Goal: Communication & Community: Participate in discussion

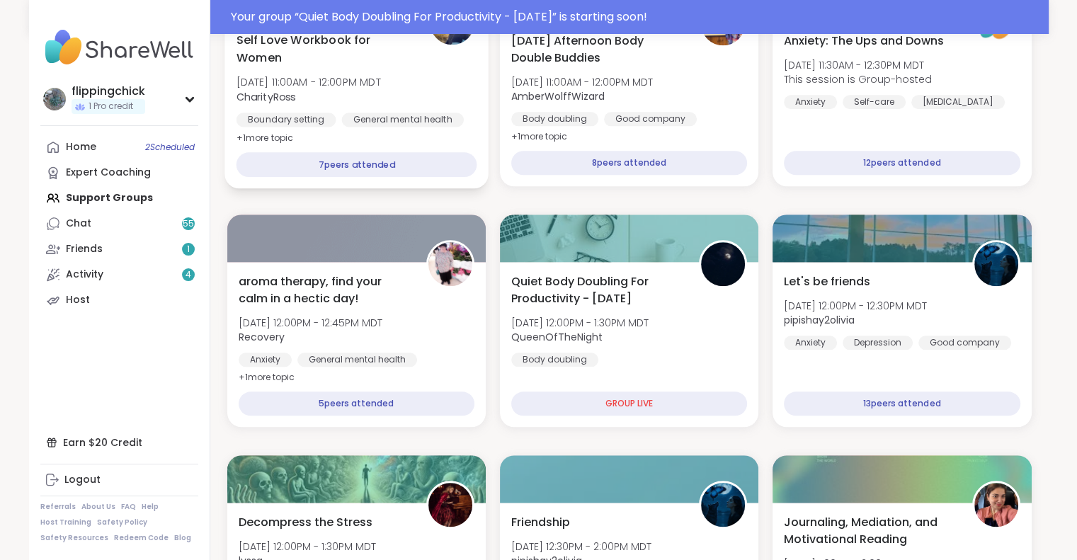
scroll to position [1320, 0]
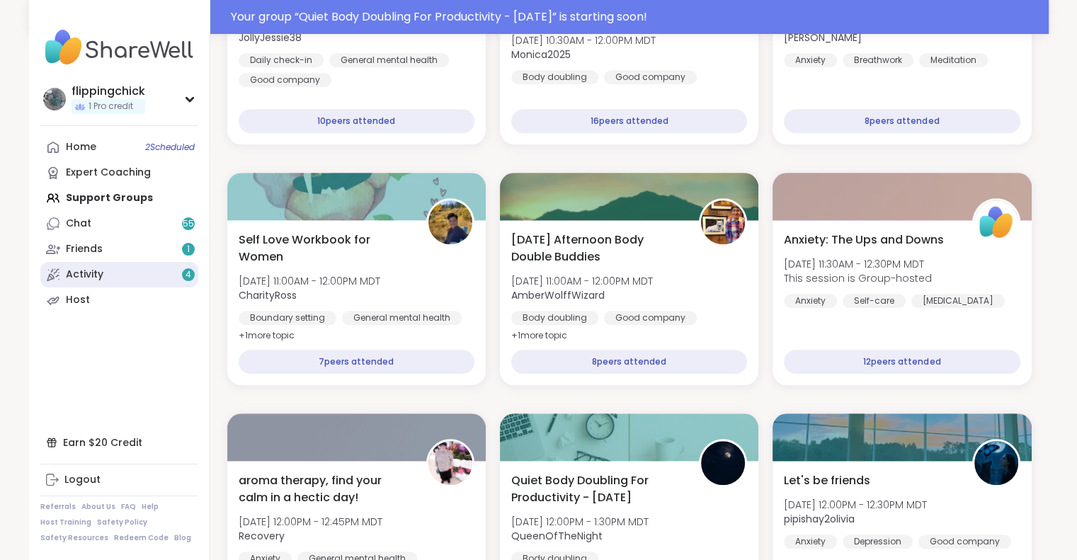
click at [108, 280] on link "Activity 4" at bounding box center [119, 274] width 158 height 25
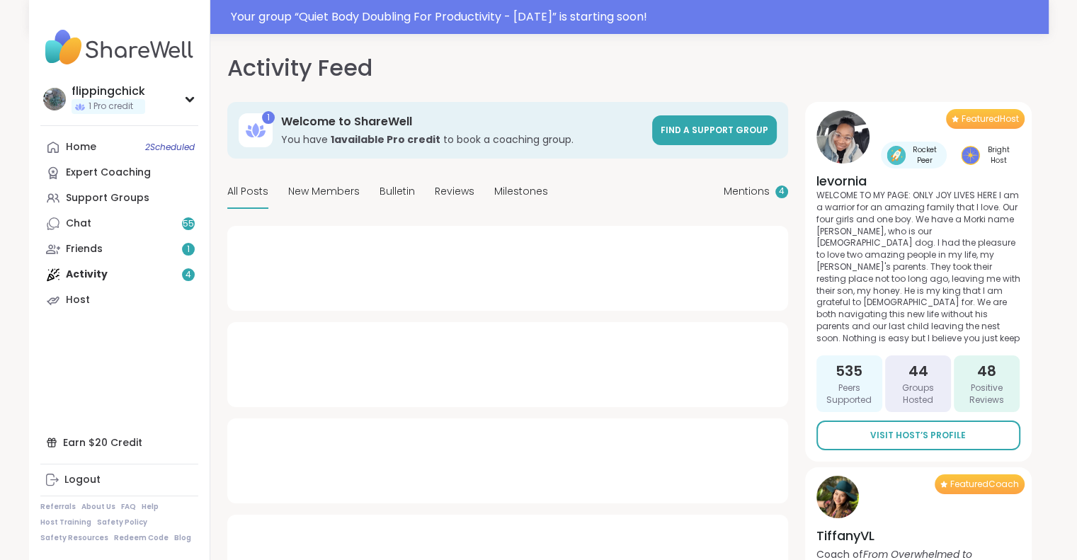
type textarea "*"
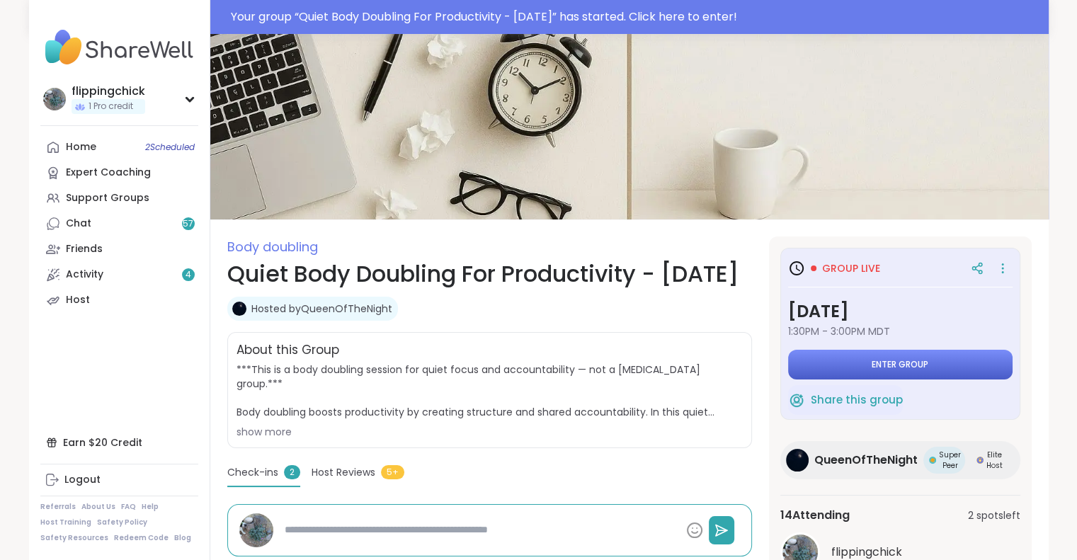
click at [848, 366] on button "Enter group" at bounding box center [900, 365] width 224 height 30
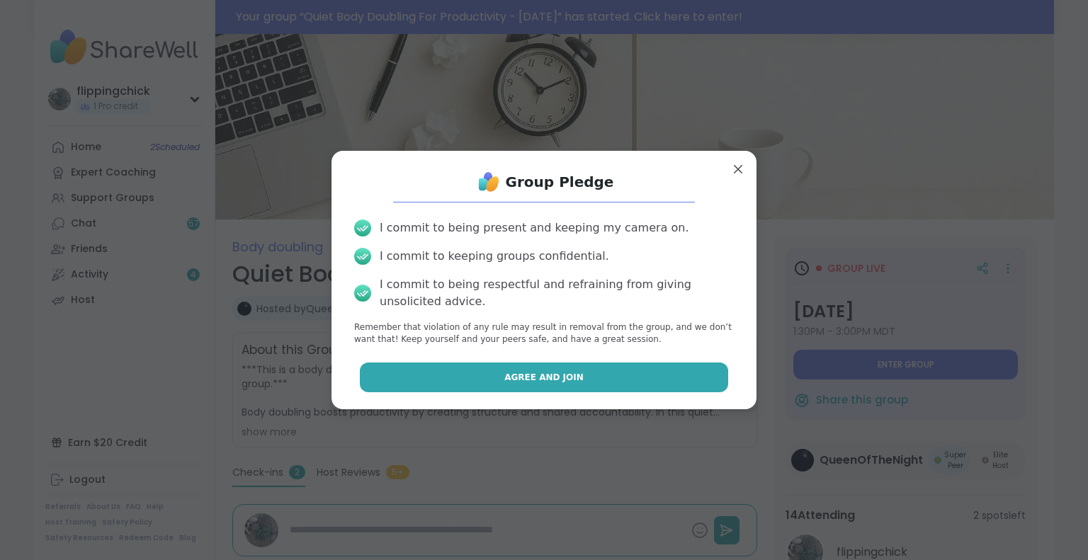
click at [657, 363] on button "Agree and Join" at bounding box center [544, 378] width 369 height 30
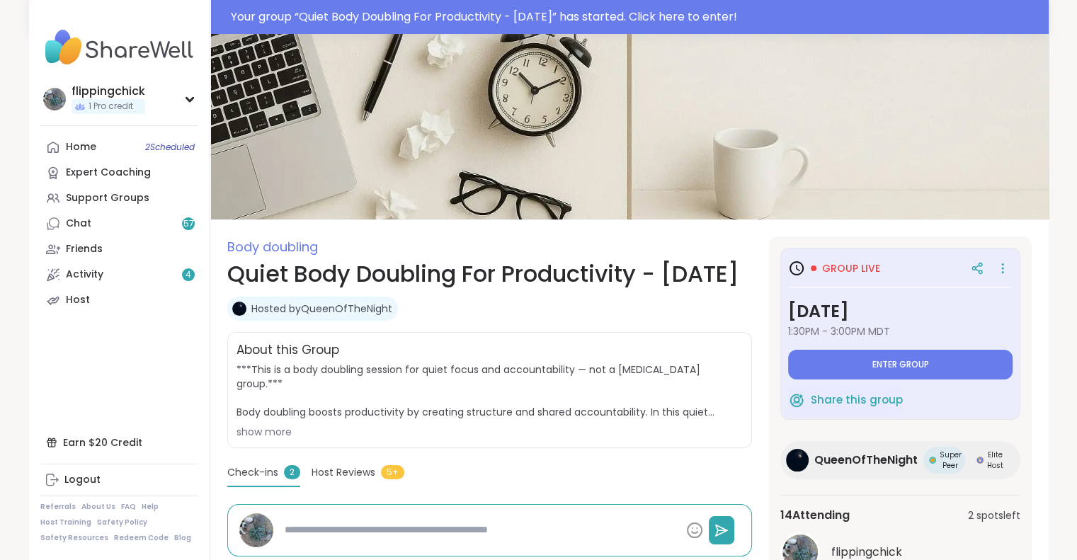
type textarea "*"
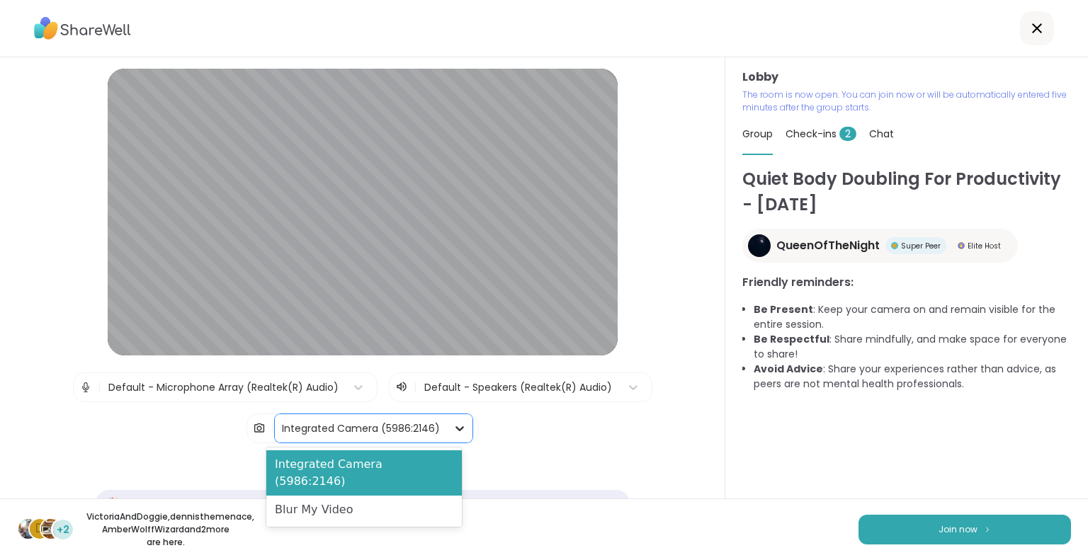
click at [449, 435] on div at bounding box center [459, 428] width 25 height 25
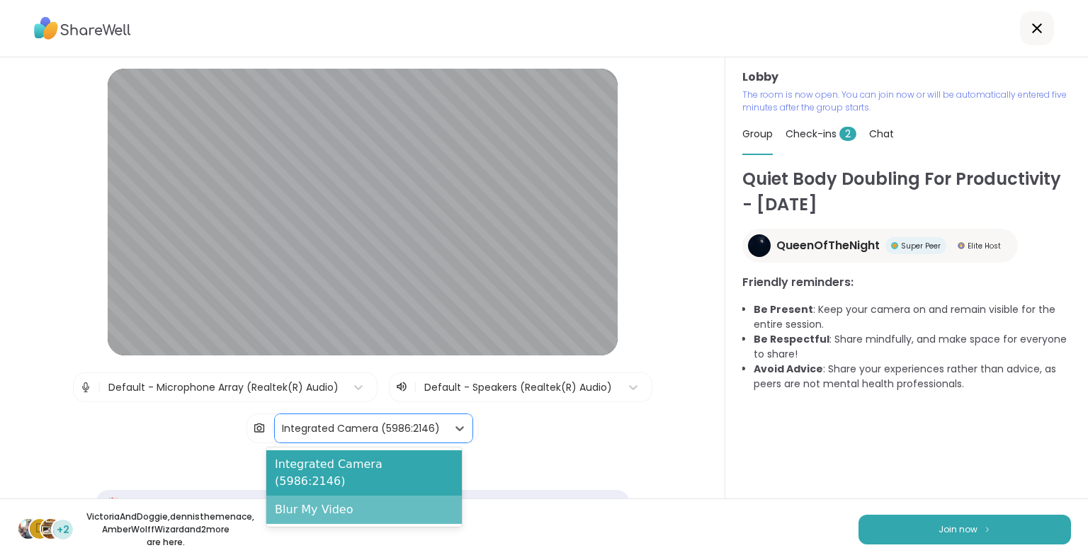
click at [387, 496] on div "Blur My Video" at bounding box center [363, 510] width 195 height 28
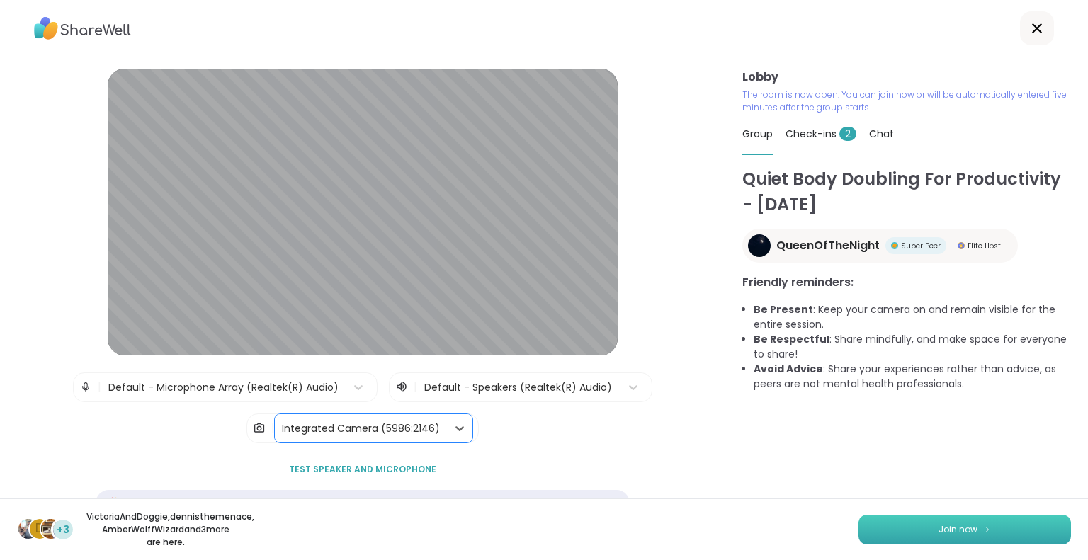
click at [884, 521] on button "Join now" at bounding box center [964, 530] width 212 height 30
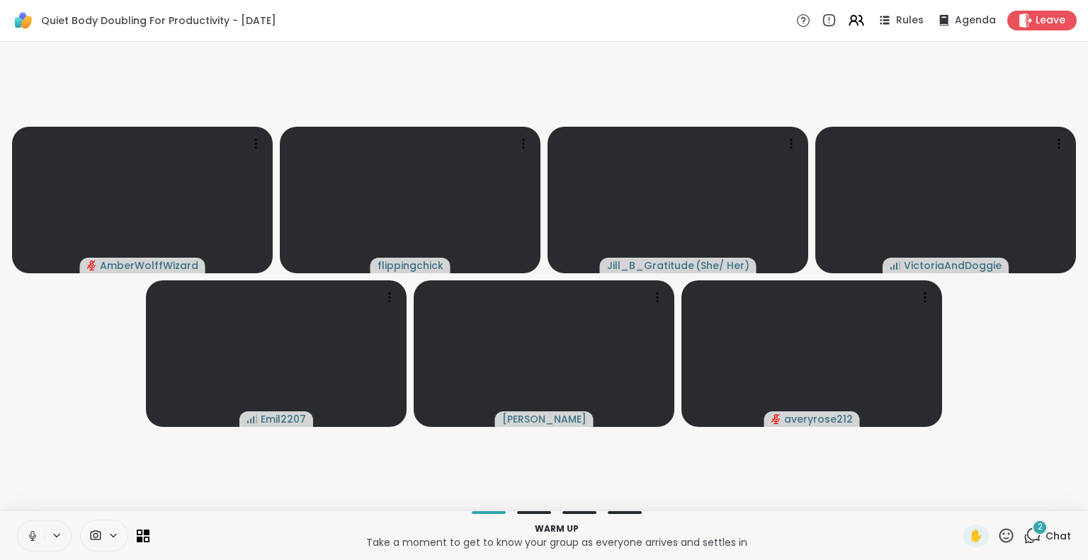
click at [34, 537] on icon at bounding box center [32, 536] width 7 height 4
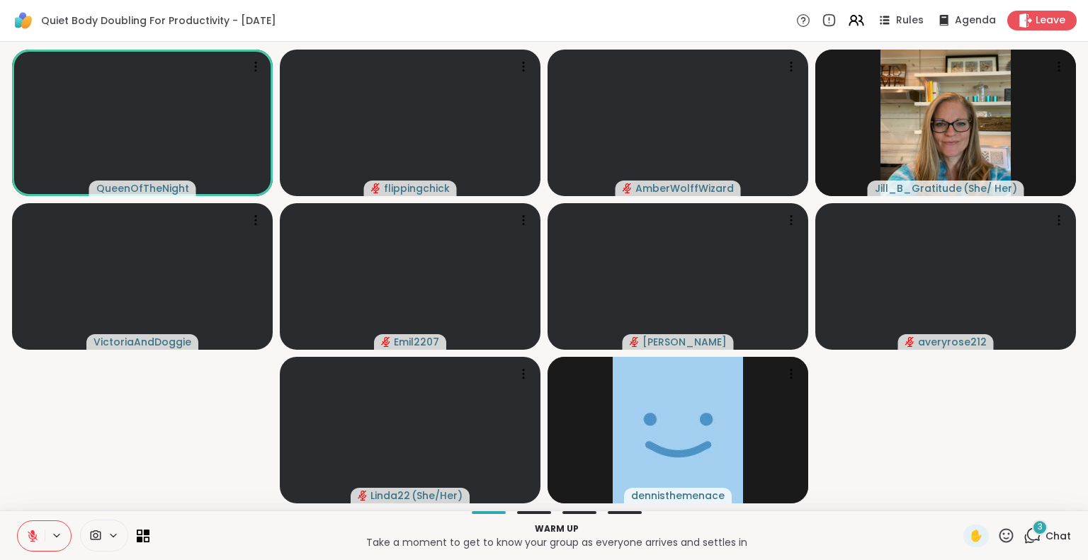
click at [1045, 530] on span "Chat" at bounding box center [1057, 536] width 25 height 14
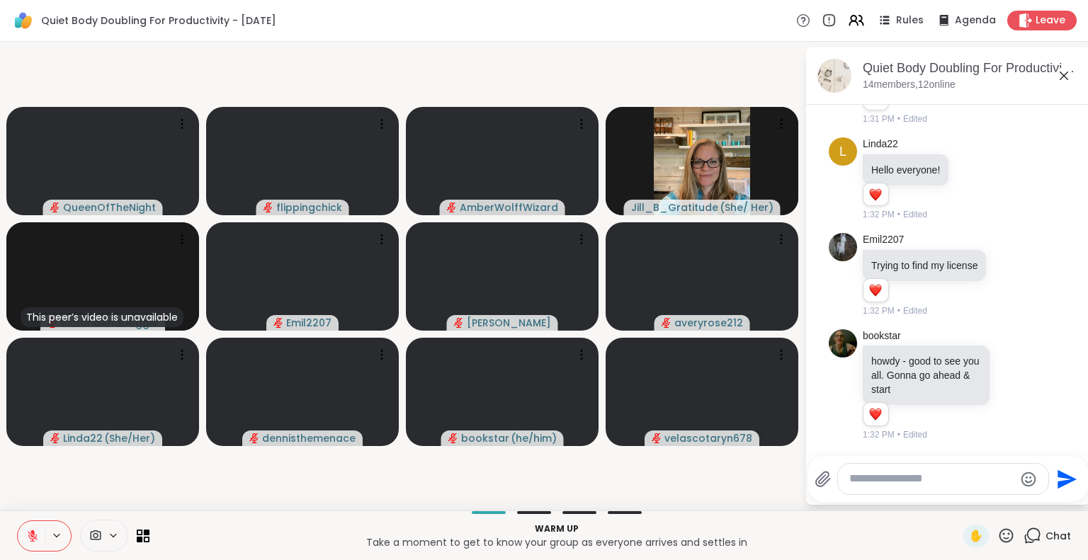
scroll to position [1732, 0]
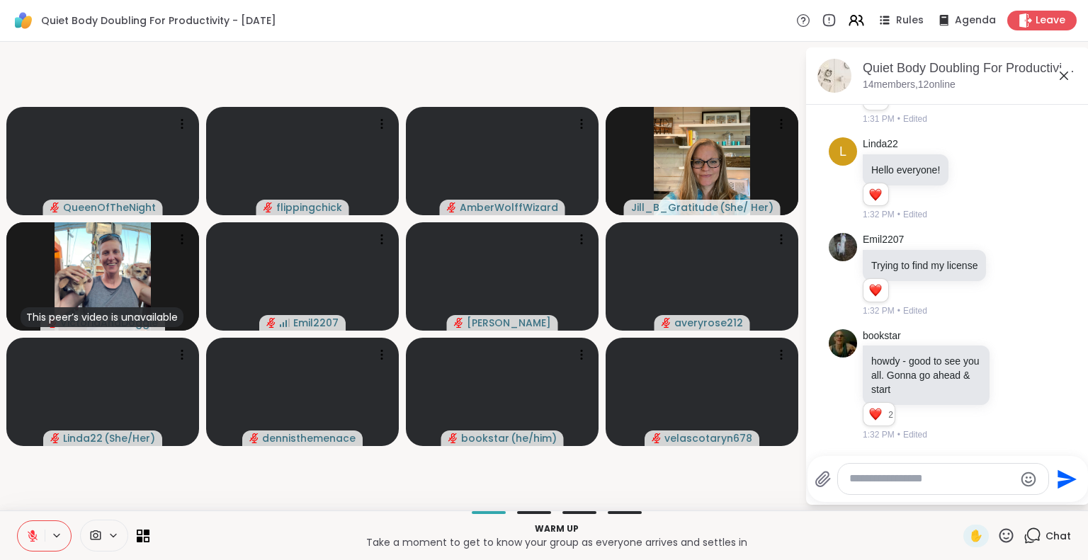
click at [532, 508] on div "QueenOfTheNight flippingchick AmberWolffWizard Jill_B_Gratitude ( She/ Her ) Th…" at bounding box center [544, 276] width 1088 height 469
click at [1024, 537] on icon at bounding box center [1032, 536] width 18 height 18
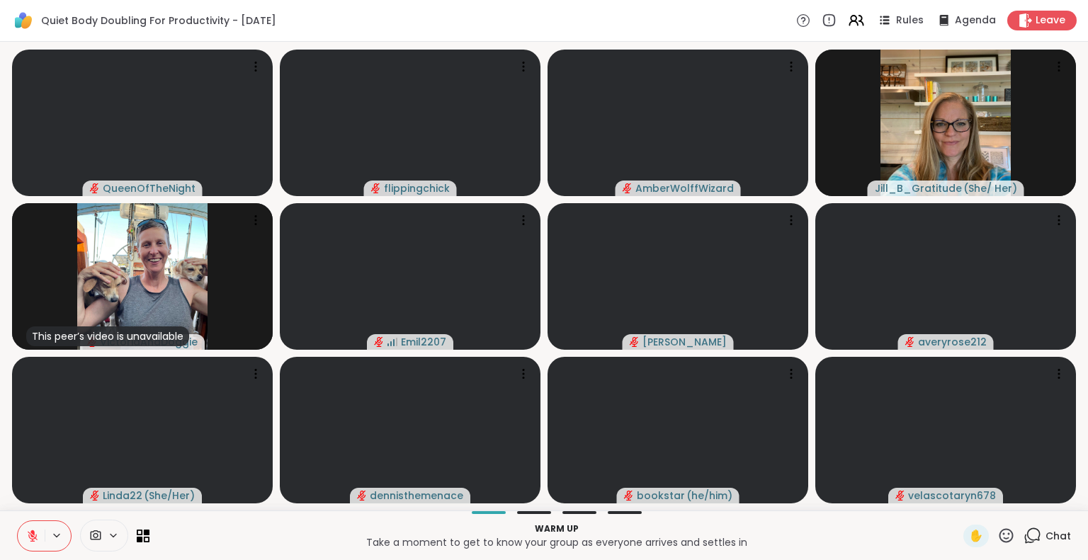
click at [1000, 535] on icon at bounding box center [1006, 536] width 18 height 18
click at [149, 532] on icon at bounding box center [147, 532] width 6 height 6
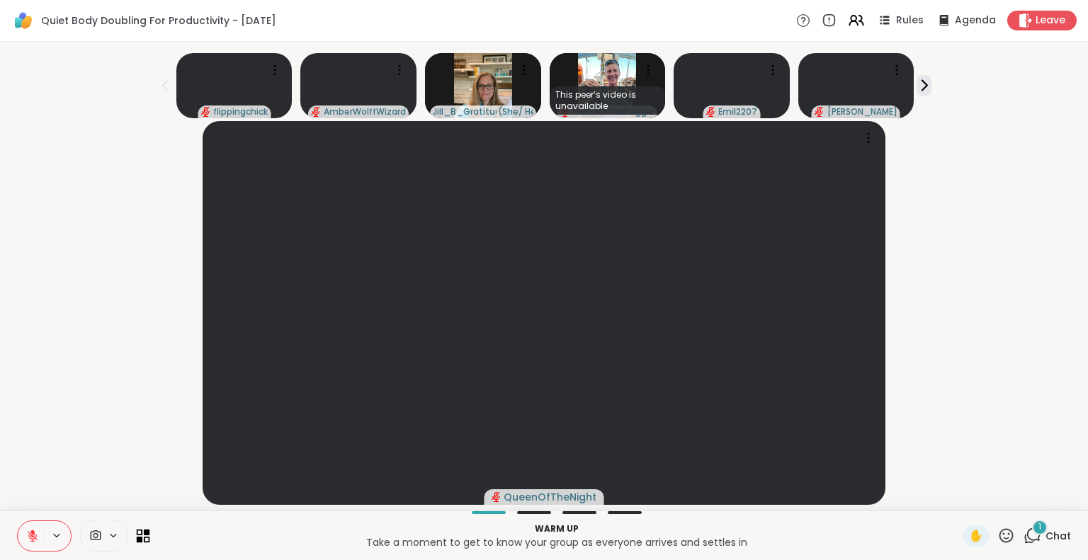
click at [149, 532] on icon at bounding box center [147, 532] width 6 height 6
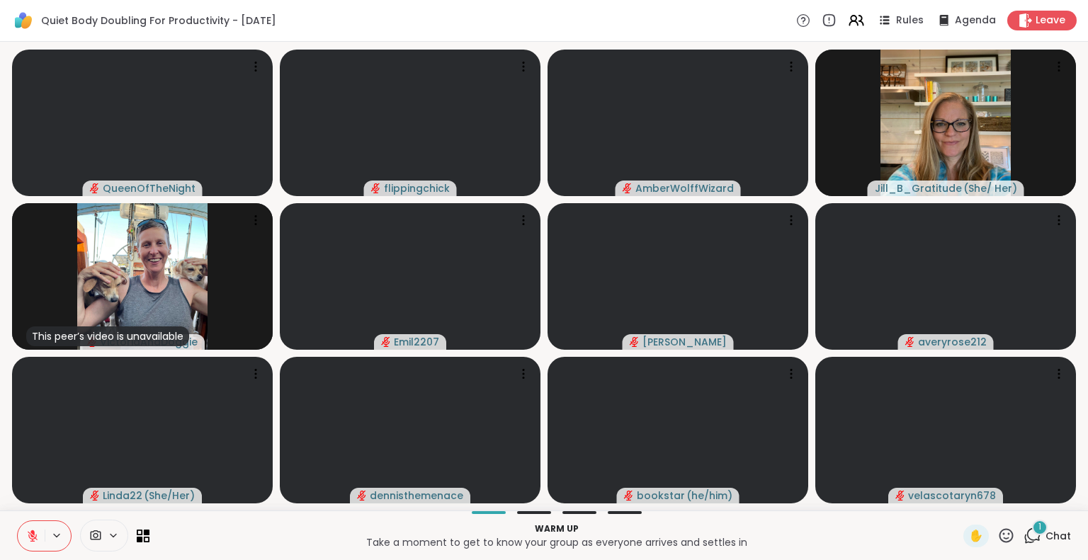
click at [1034, 534] on div "1 Chat" at bounding box center [1046, 536] width 47 height 23
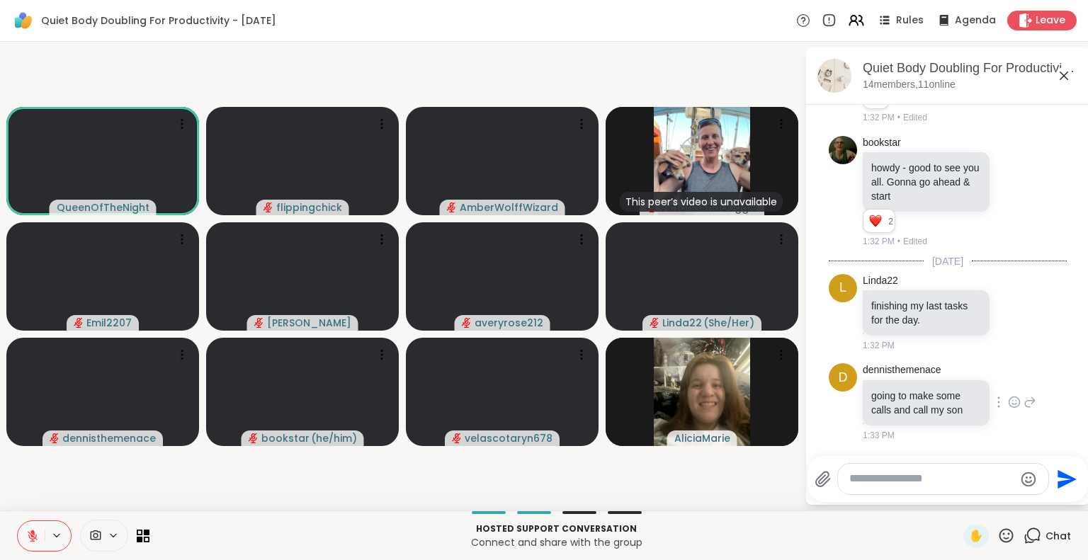
scroll to position [2127, 0]
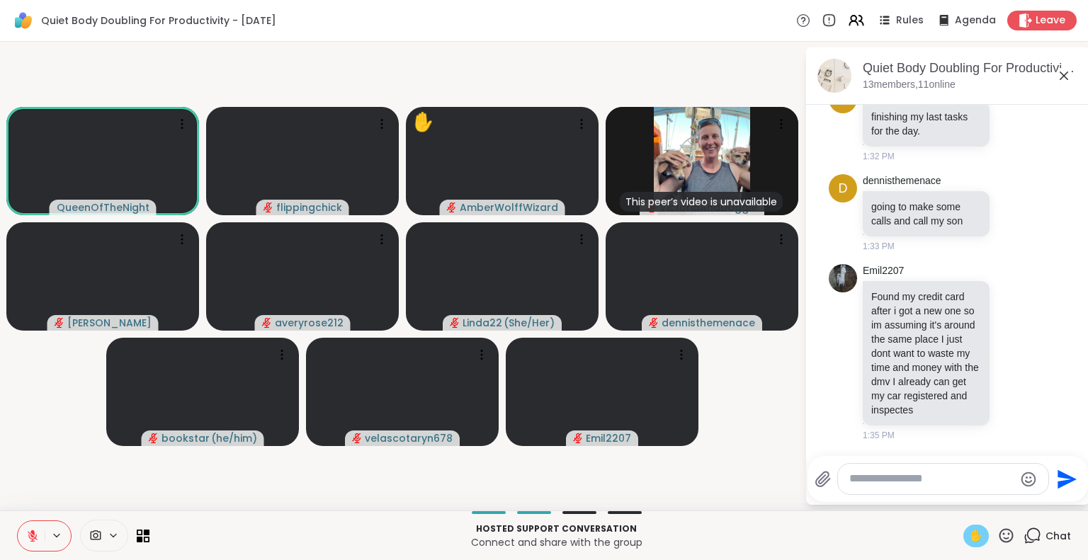
click at [969, 538] on span "✋" at bounding box center [976, 535] width 14 height 17
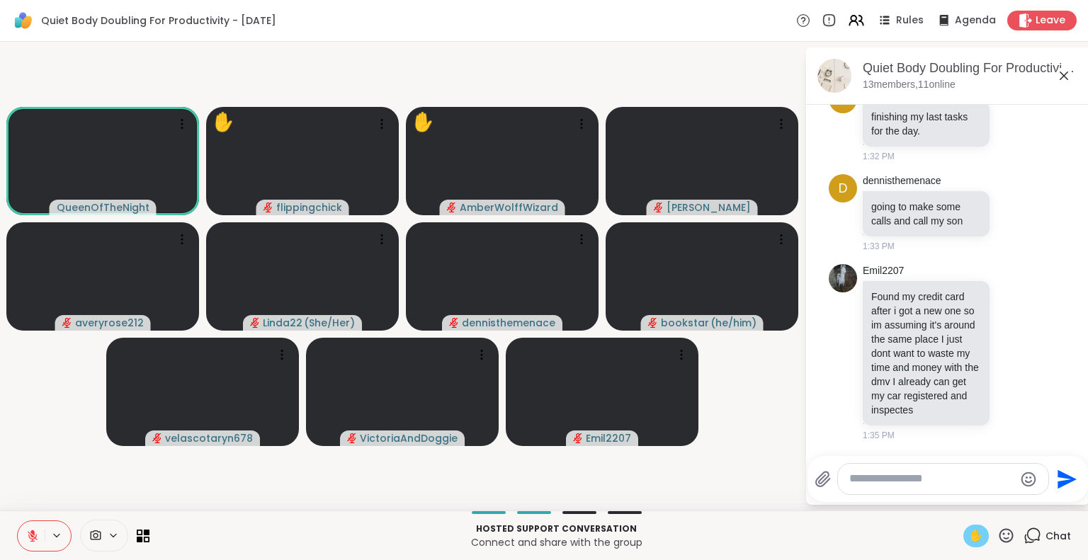
click at [969, 537] on span "✋" at bounding box center [976, 535] width 14 height 17
click at [28, 543] on button at bounding box center [31, 536] width 27 height 30
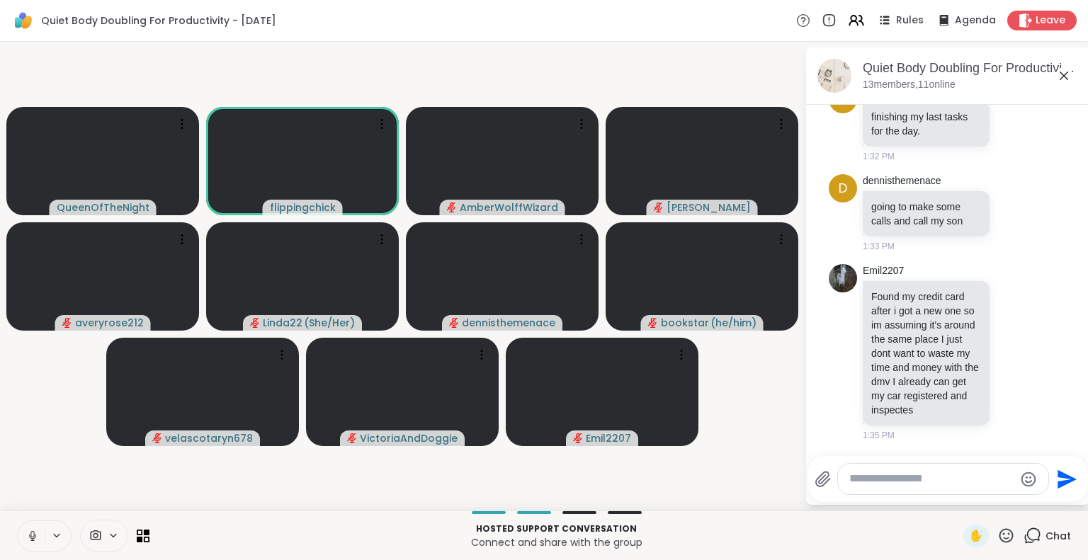
click at [28, 543] on button at bounding box center [31, 536] width 27 height 30
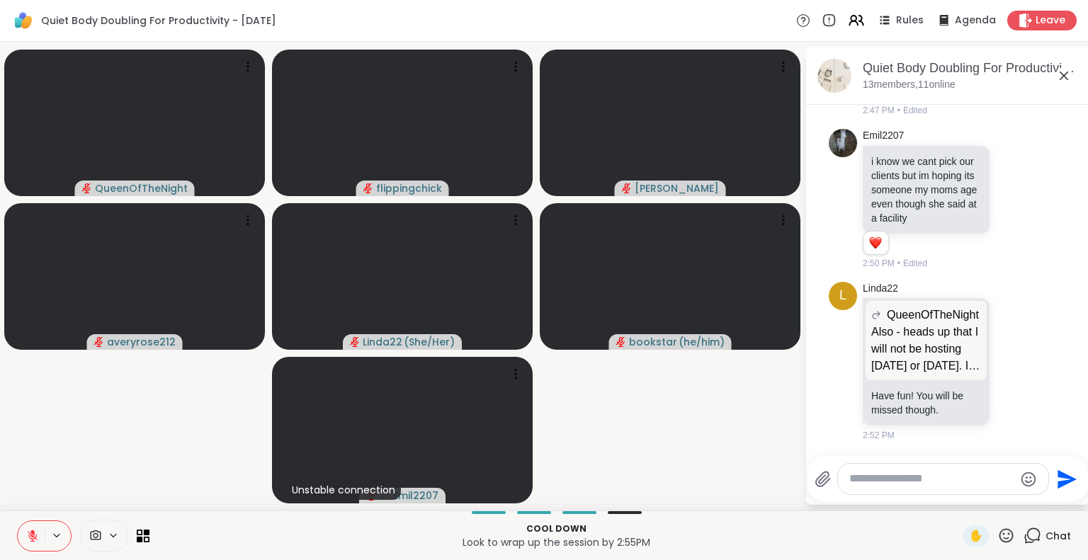
scroll to position [8051, 0]
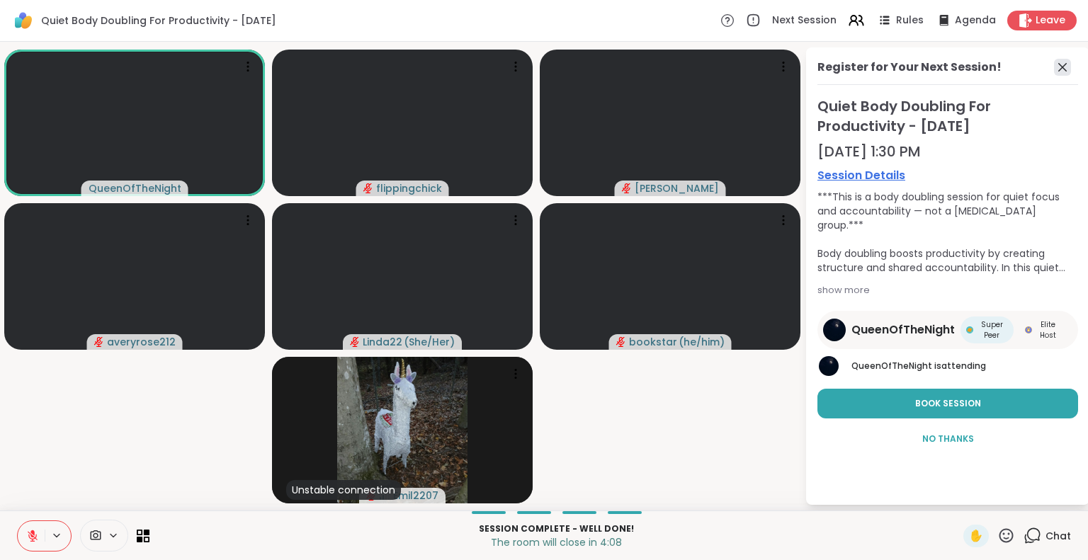
click at [1062, 65] on icon at bounding box center [1062, 67] width 17 height 17
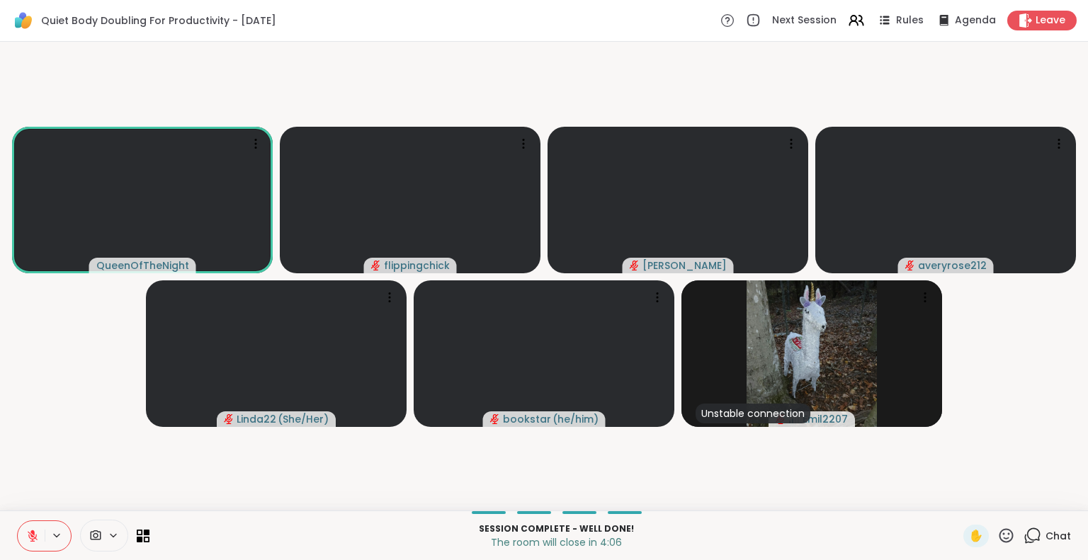
click at [1029, 544] on div "Chat" at bounding box center [1046, 536] width 47 height 23
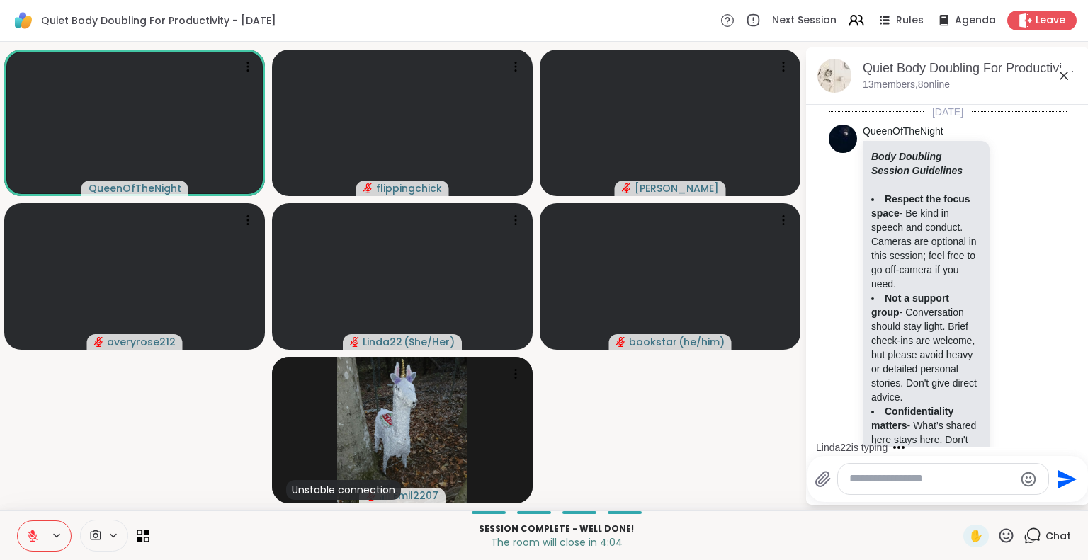
scroll to position [8057, 0]
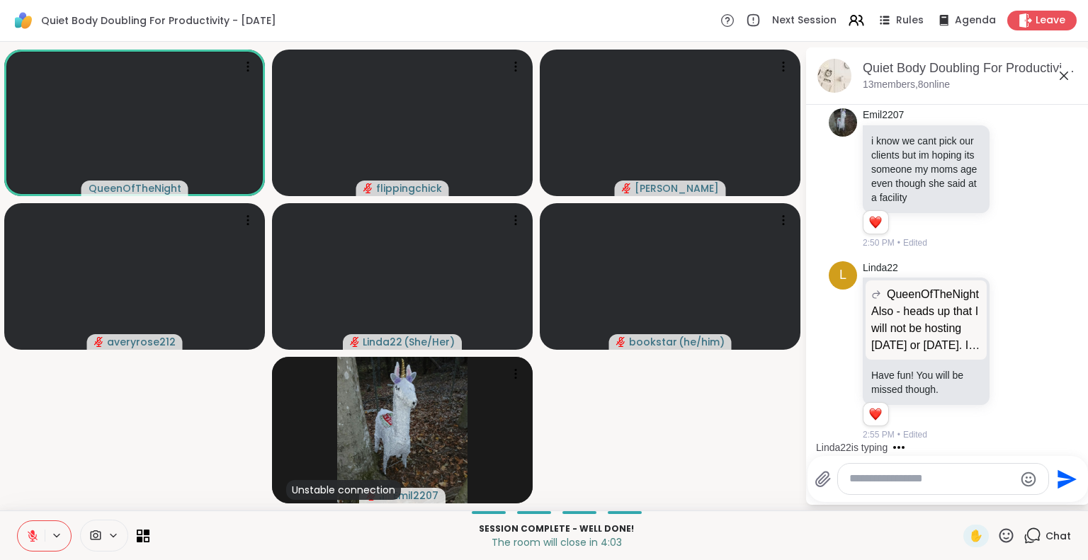
click at [909, 480] on textarea "Type your message" at bounding box center [931, 479] width 165 height 15
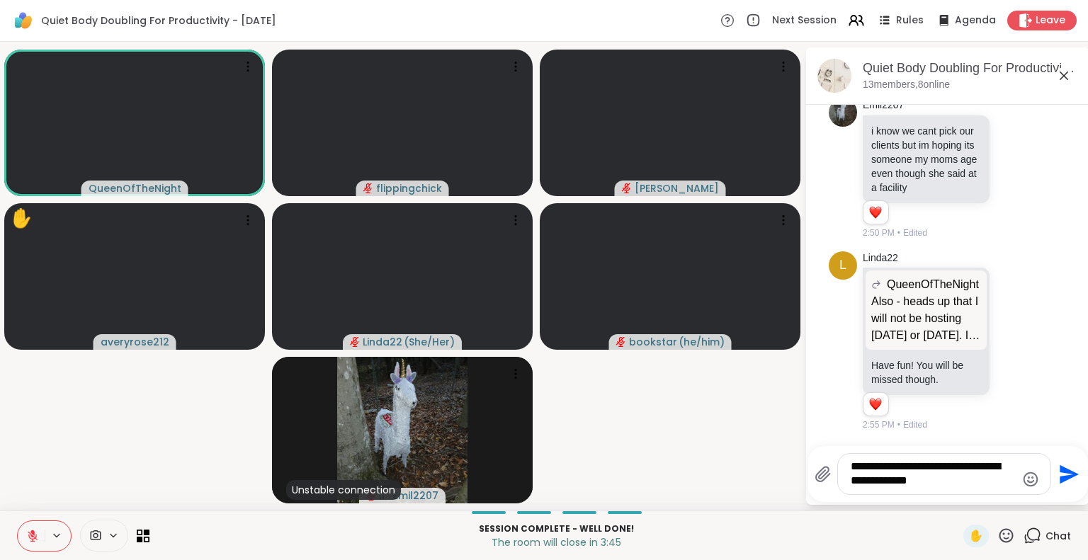
type textarea "**********"
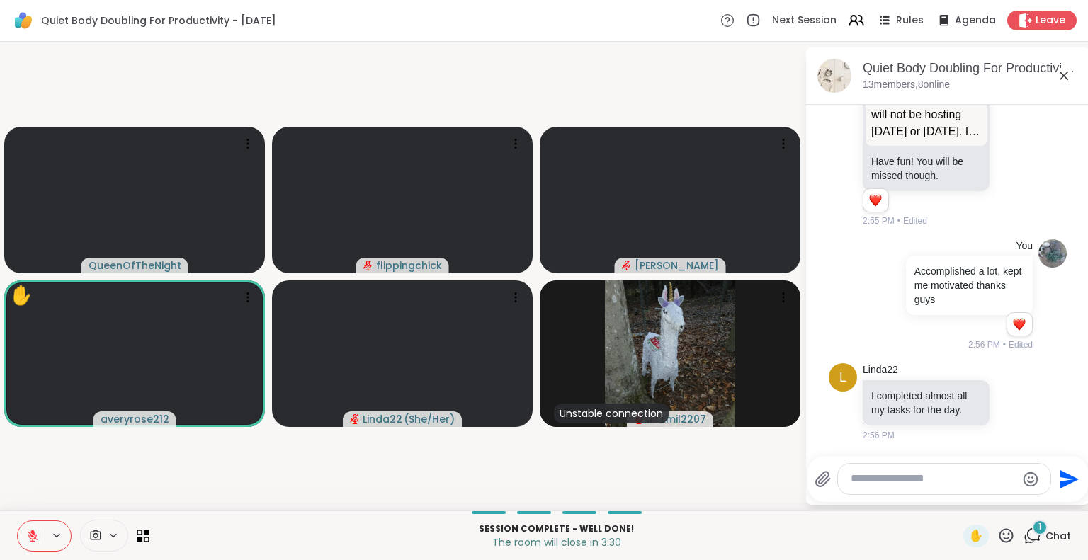
scroll to position [8284, 0]
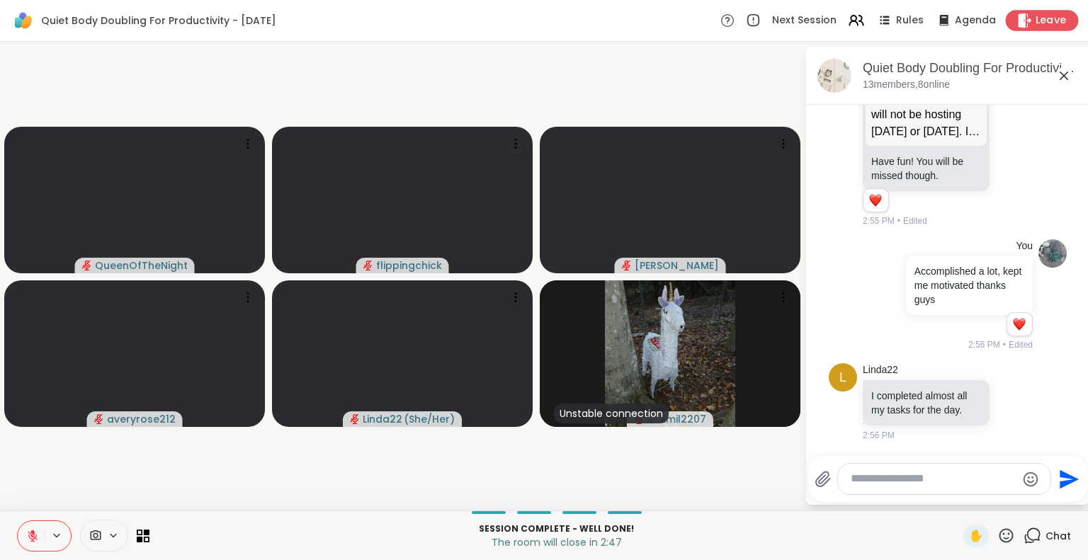
click at [1035, 22] on span "Leave" at bounding box center [1050, 20] width 31 height 15
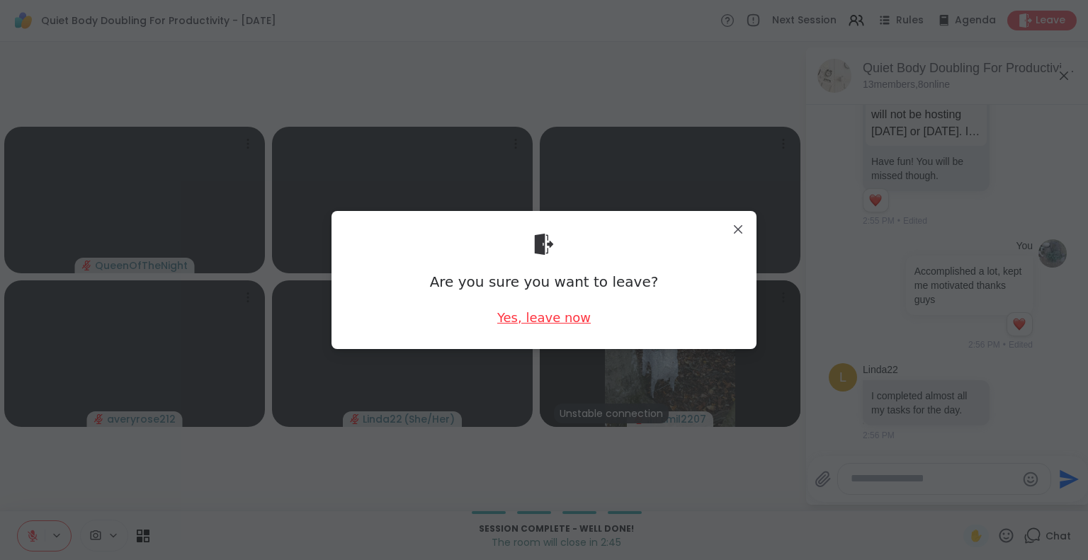
click at [544, 314] on div "Yes, leave now" at bounding box center [543, 318] width 93 height 18
